Goal: Find specific page/section: Find specific page/section

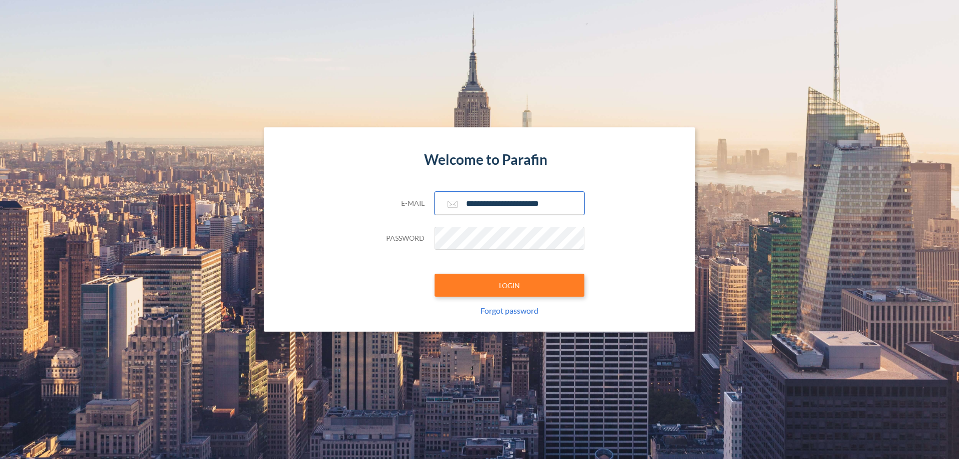
type input "**********"
click at [510, 285] on button "LOGIN" at bounding box center [510, 285] width 150 height 23
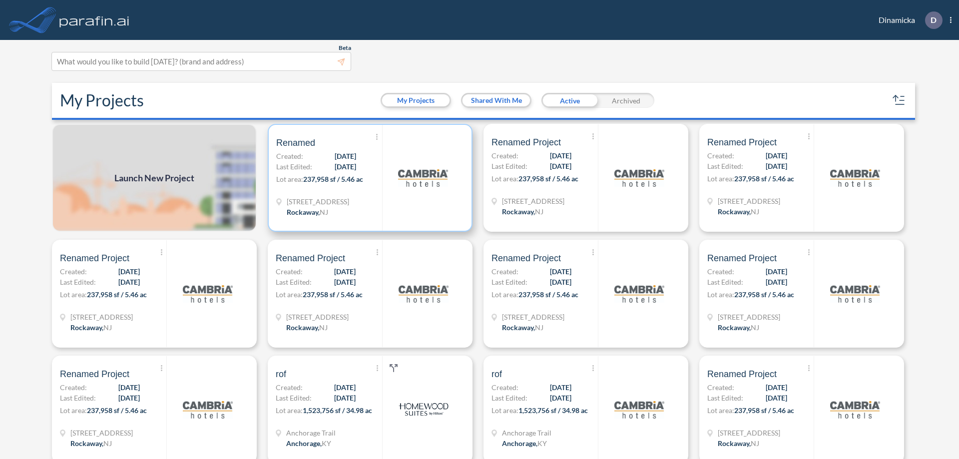
scroll to position [2, 0]
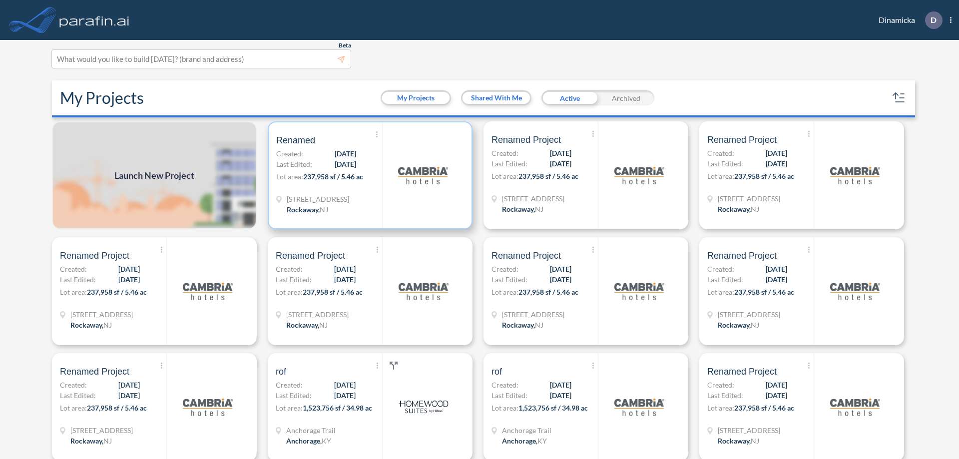
click at [368, 175] on p "Lot area: 237,958 sf / 5.46 ac" at bounding box center [329, 178] width 106 height 14
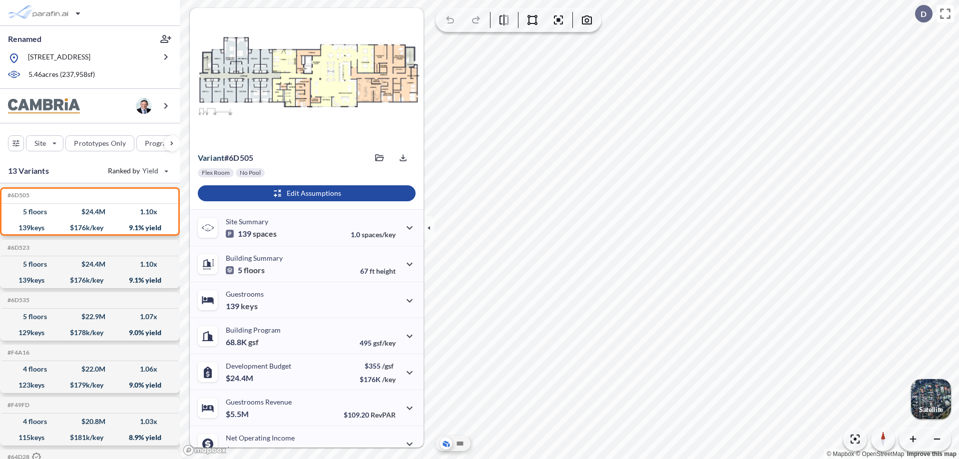
scroll to position [50, 0]
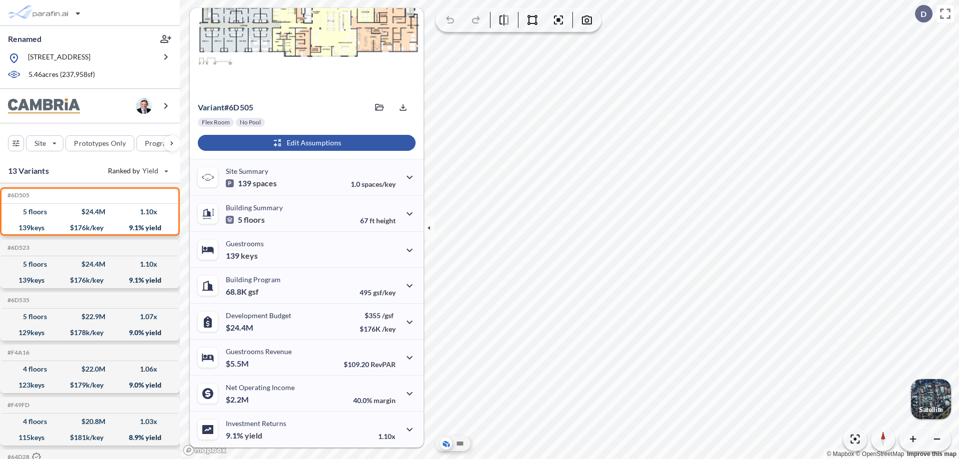
click at [305, 143] on div "button" at bounding box center [307, 143] width 218 height 16
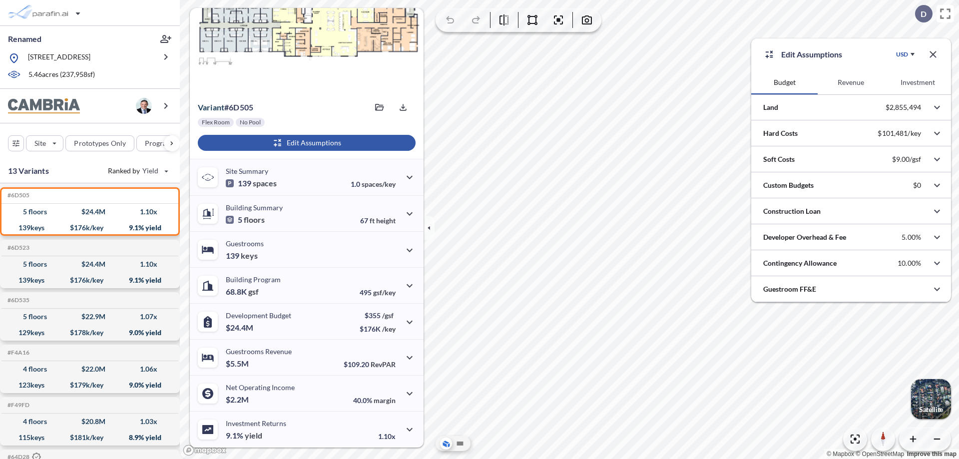
click at [851, 82] on button "Revenue" at bounding box center [851, 82] width 66 height 24
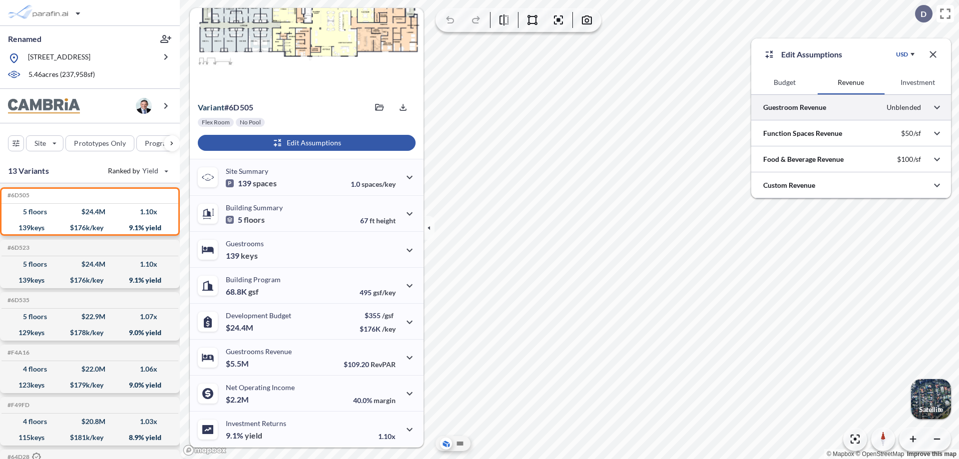
click at [852, 107] on div at bounding box center [852, 106] width 200 height 25
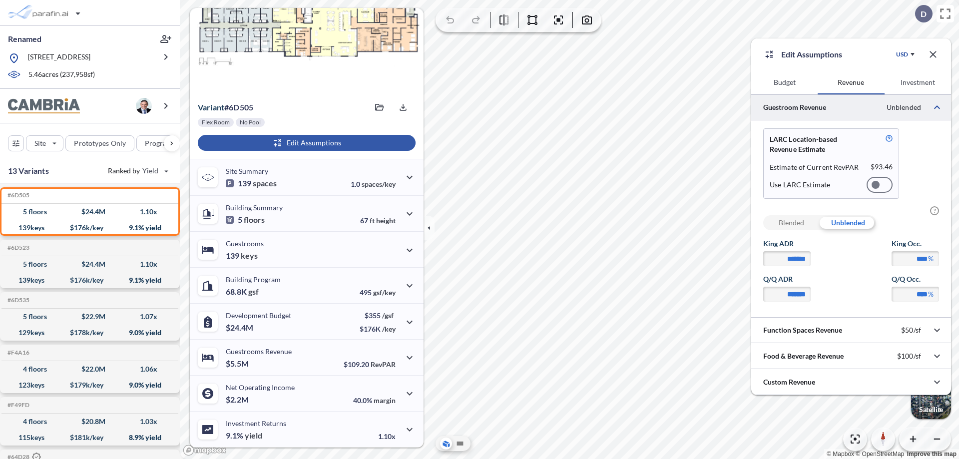
click at [880, 185] on div at bounding box center [880, 185] width 26 height 16
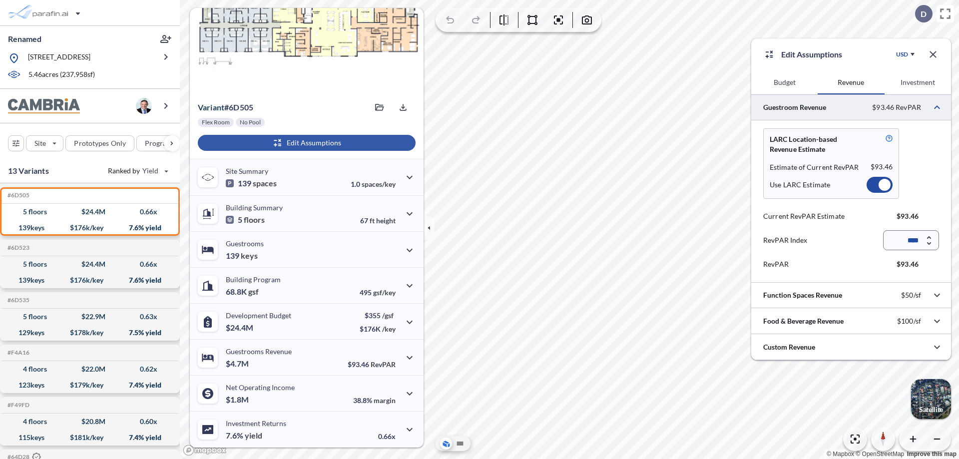
scroll to position [44, 0]
